Goal: Find specific page/section: Find specific page/section

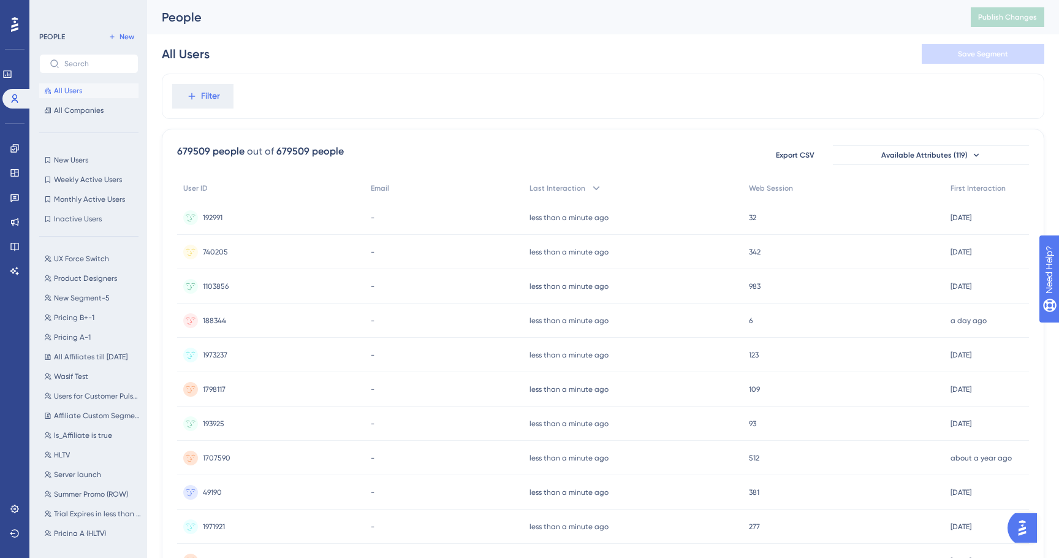
click at [16, 138] on div "Engagement Widgets Feedback Product Updates Knowledge Base AI Assistant" at bounding box center [15, 194] width 20 height 172
click at [15, 142] on link at bounding box center [15, 149] width 10 height 20
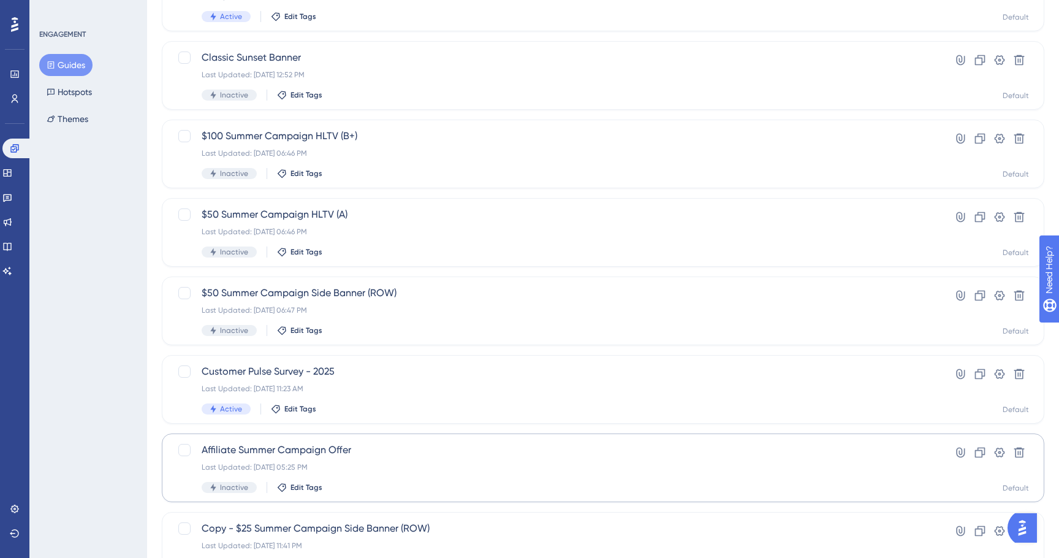
scroll to position [394, 0]
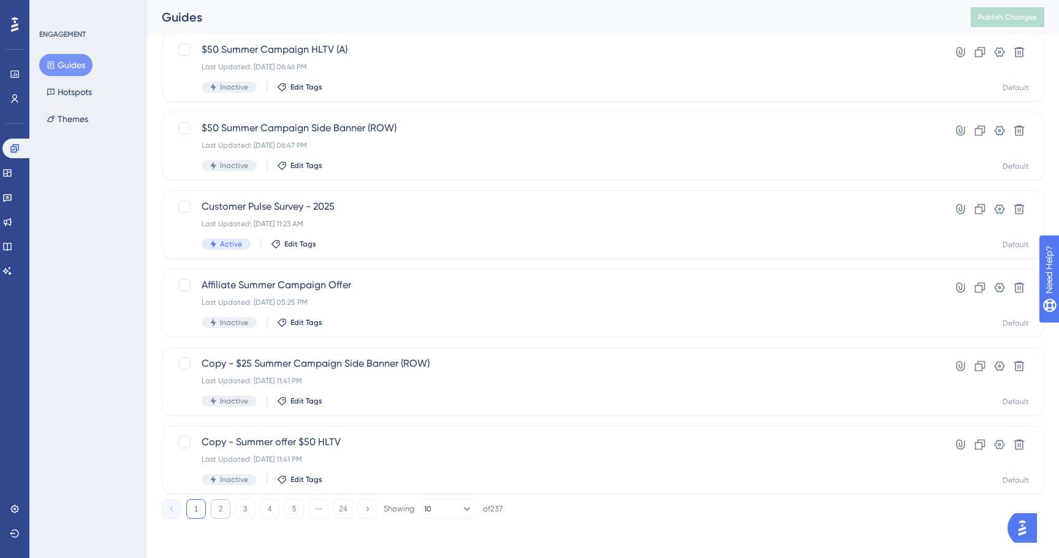
click at [216, 515] on button "2" at bounding box center [221, 509] width 20 height 20
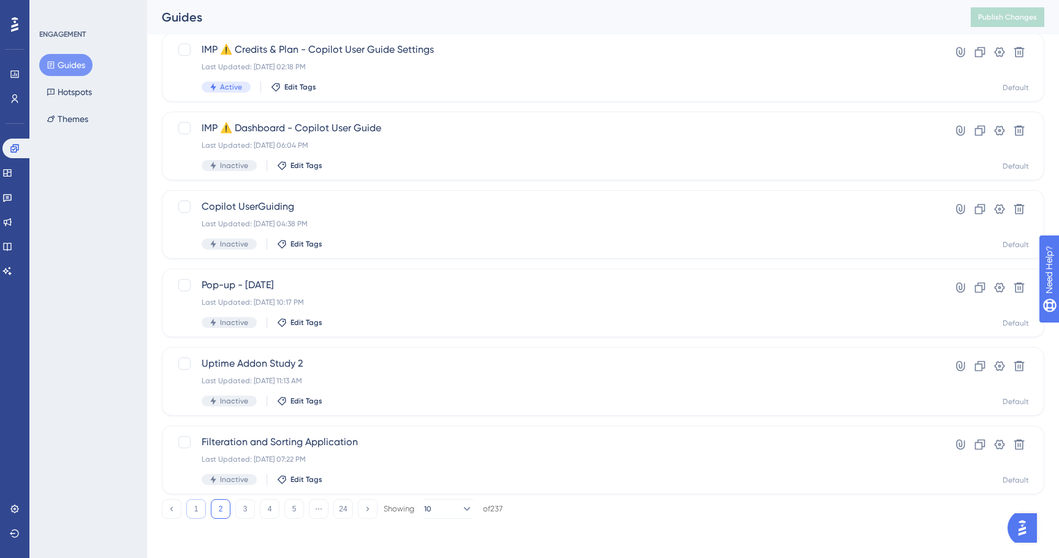
click at [190, 508] on button "1" at bounding box center [196, 509] width 20 height 20
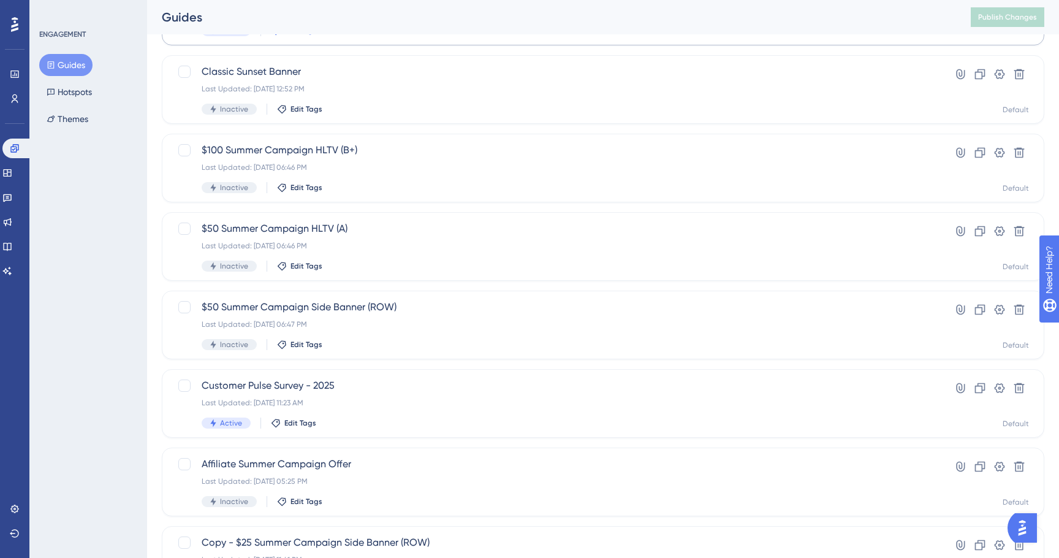
scroll to position [0, 0]
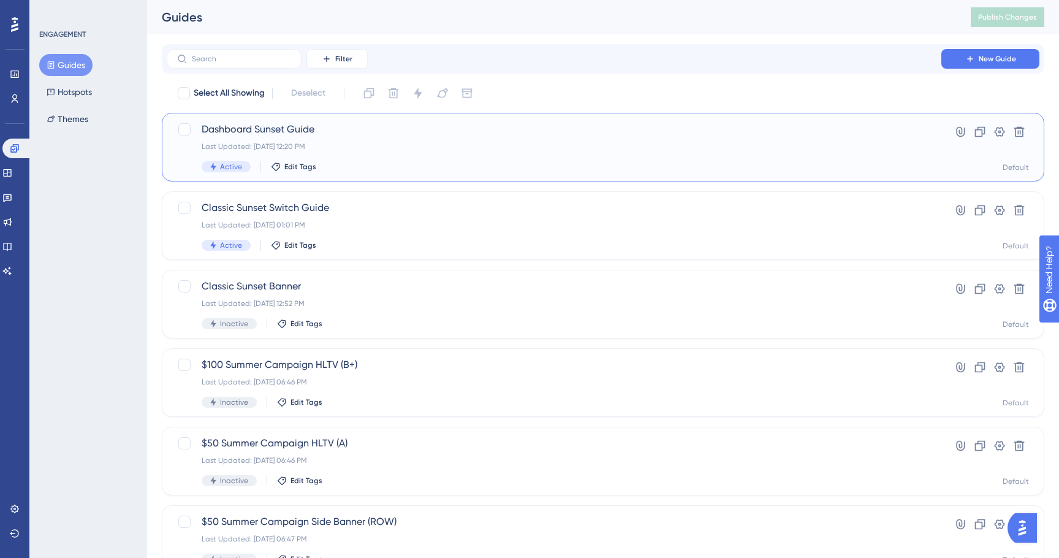
click at [343, 142] on div "Last Updated: [DATE] 12:20 PM" at bounding box center [554, 147] width 705 height 10
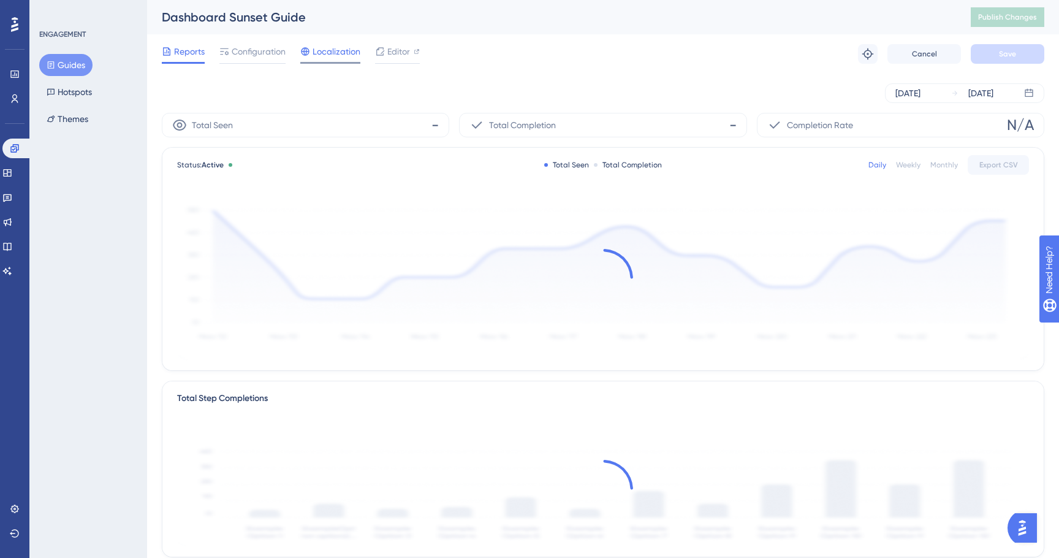
click at [335, 60] on div "Localization" at bounding box center [330, 54] width 60 height 20
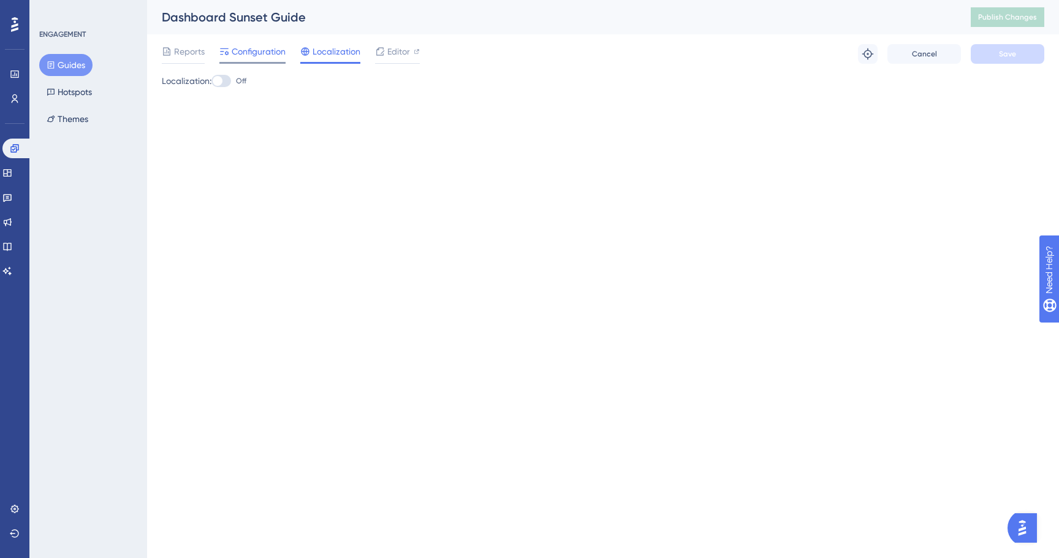
click at [247, 56] on span "Configuration" at bounding box center [259, 51] width 54 height 15
